Goal: Use online tool/utility: Utilize a website feature to perform a specific function

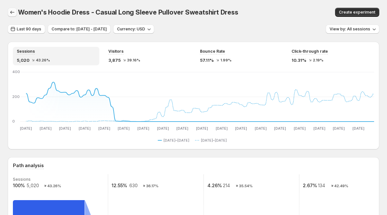
click at [12, 12] on icon "button" at bounding box center [12, 12] width 4 height 3
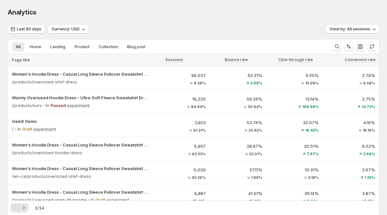
click at [15, 12] on span "Analytics" at bounding box center [22, 12] width 29 height 8
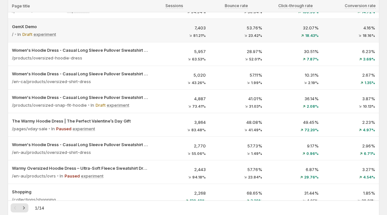
scroll to position [88, 0]
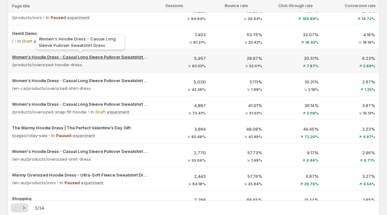
click at [101, 56] on p "Women's Hoodie Dress - Casual Long Sleeve Pullover Sweatshirt Dress" at bounding box center [81, 57] width 138 height 6
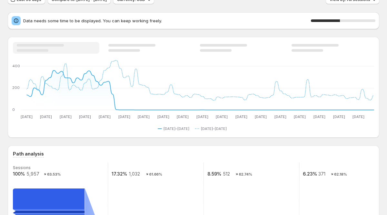
scroll to position [35, 0]
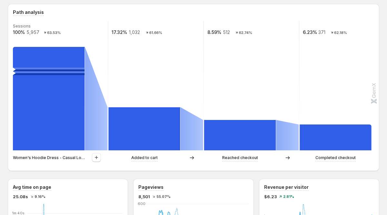
scroll to position [156, 0]
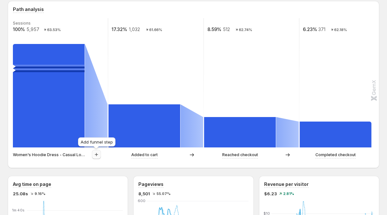
click at [98, 156] on icon "button" at bounding box center [96, 154] width 6 height 6
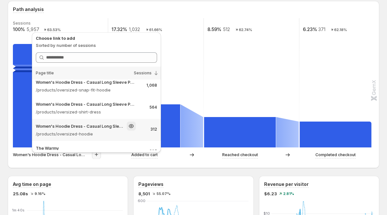
scroll to position [0, 0]
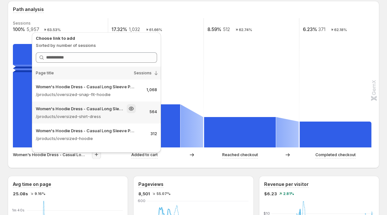
click at [82, 107] on p "Women's Hoodie Dress - Casual Long Sleeve Pullover Sweatshirt Dress" at bounding box center [80, 108] width 88 height 6
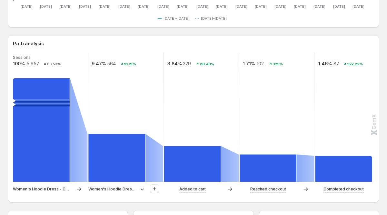
scroll to position [127, 0]
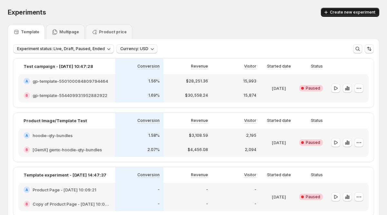
click at [350, 10] on span "Create new experiment" at bounding box center [353, 12] width 46 height 5
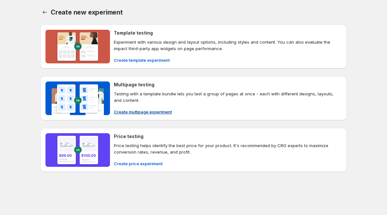
click at [156, 111] on span "Create multipage experiment" at bounding box center [143, 111] width 58 height 6
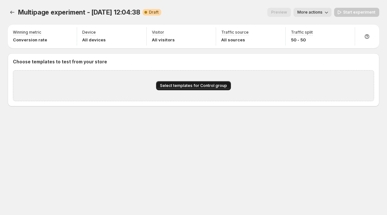
click at [176, 87] on span "Select templates for Control group" at bounding box center [193, 85] width 67 height 5
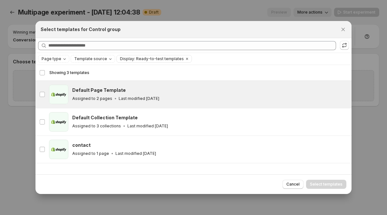
click at [145, 97] on p "Last modified [DATE]" at bounding box center [139, 98] width 41 height 5
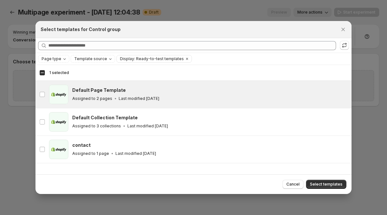
click at [333, 185] on span "Select templates" at bounding box center [326, 183] width 33 height 5
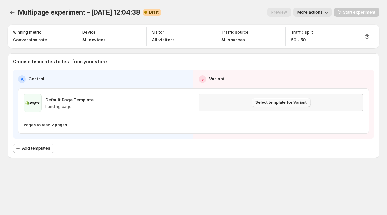
click at [268, 104] on span "Select template for Variant" at bounding box center [281, 102] width 51 height 5
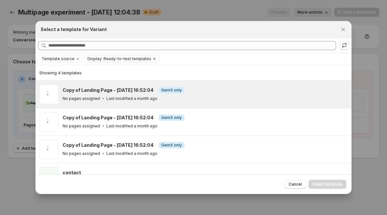
click at [96, 91] on h3 "Copy of Landing Page - [DATE] 16:52:04" at bounding box center [108, 90] width 91 height 6
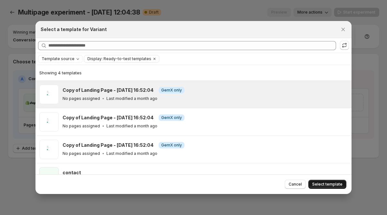
click at [337, 187] on button "Select template" at bounding box center [328, 184] width 38 height 9
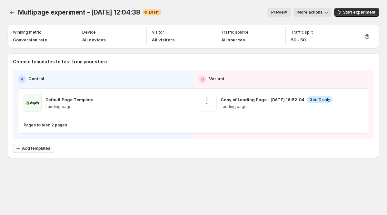
click at [33, 149] on span "Add templates" at bounding box center [36, 148] width 28 height 5
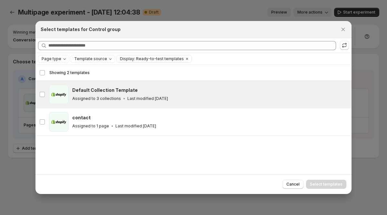
click at [107, 100] on p "Assigned to 3 collections" at bounding box center [96, 98] width 49 height 5
click at [327, 185] on span "Select templates" at bounding box center [326, 183] width 33 height 5
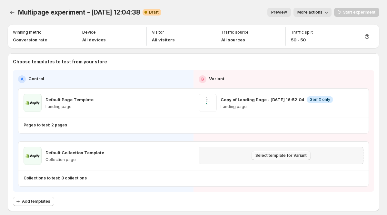
click at [272, 154] on span "Select template for Variant" at bounding box center [281, 155] width 51 height 5
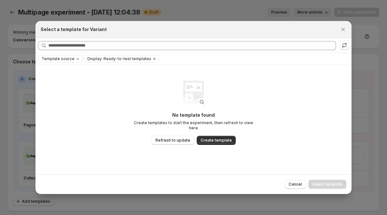
click at [66, 57] on span "Template source" at bounding box center [58, 58] width 33 height 5
click at [191, 97] on img ":r6o:" at bounding box center [194, 93] width 26 height 26
click at [178, 141] on button "Refresh to update" at bounding box center [173, 140] width 43 height 9
click at [344, 29] on icon "Close" at bounding box center [343, 29] width 6 height 6
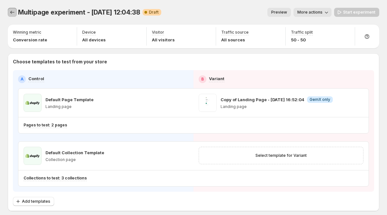
click at [12, 11] on icon "Experiments" at bounding box center [12, 12] width 6 height 6
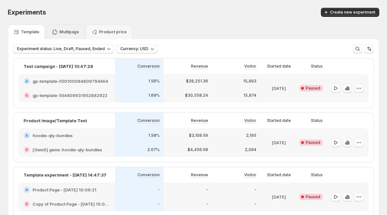
click at [70, 27] on div "Multipage" at bounding box center [65, 32] width 38 height 15
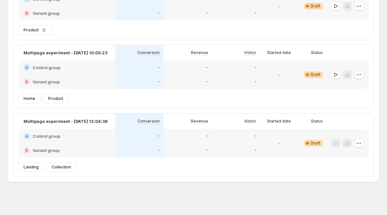
scroll to position [84, 0]
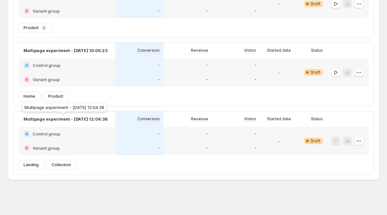
click at [63, 116] on p "Multipage experiment - [DATE] 12:04:38" at bounding box center [66, 119] width 84 height 6
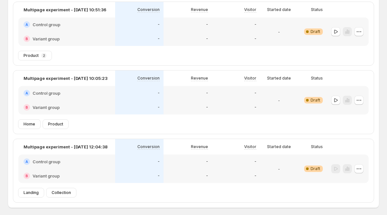
scroll to position [40, 0]
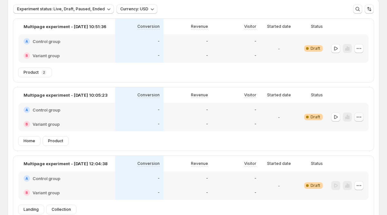
click at [361, 115] on icon "button" at bounding box center [359, 117] width 6 height 6
click at [352, 127] on span "Edit" at bounding box center [363, 130] width 31 height 6
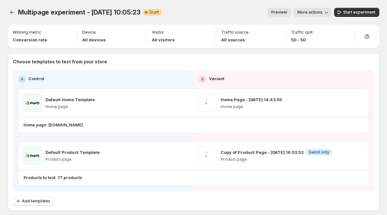
scroll to position [0, 0]
click at [12, 12] on icon "Experiments" at bounding box center [12, 12] width 6 height 6
